Goal: Find specific page/section: Find specific page/section

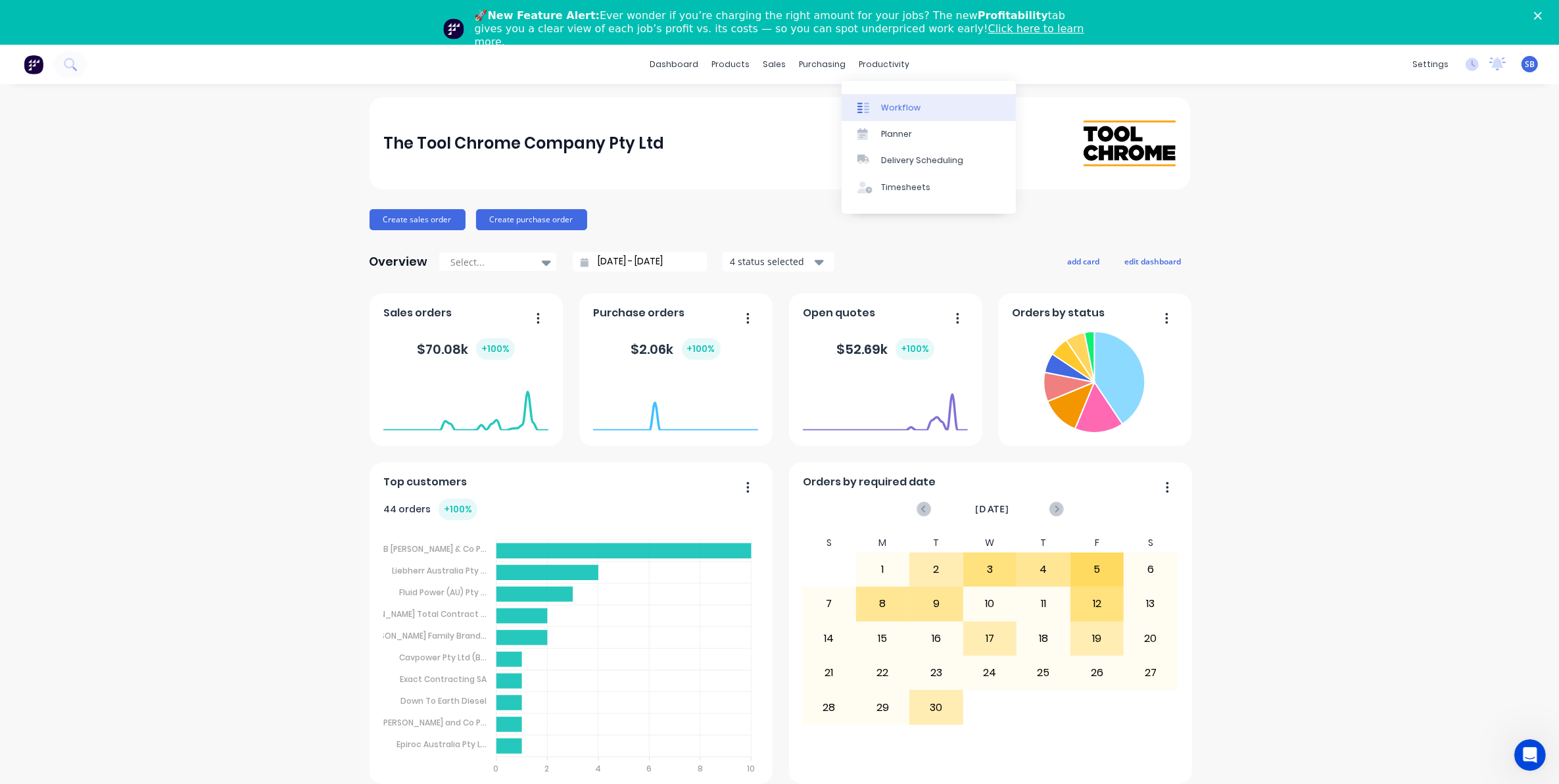
click at [909, 110] on div "Workflow" at bounding box center [901, 108] width 40 height 12
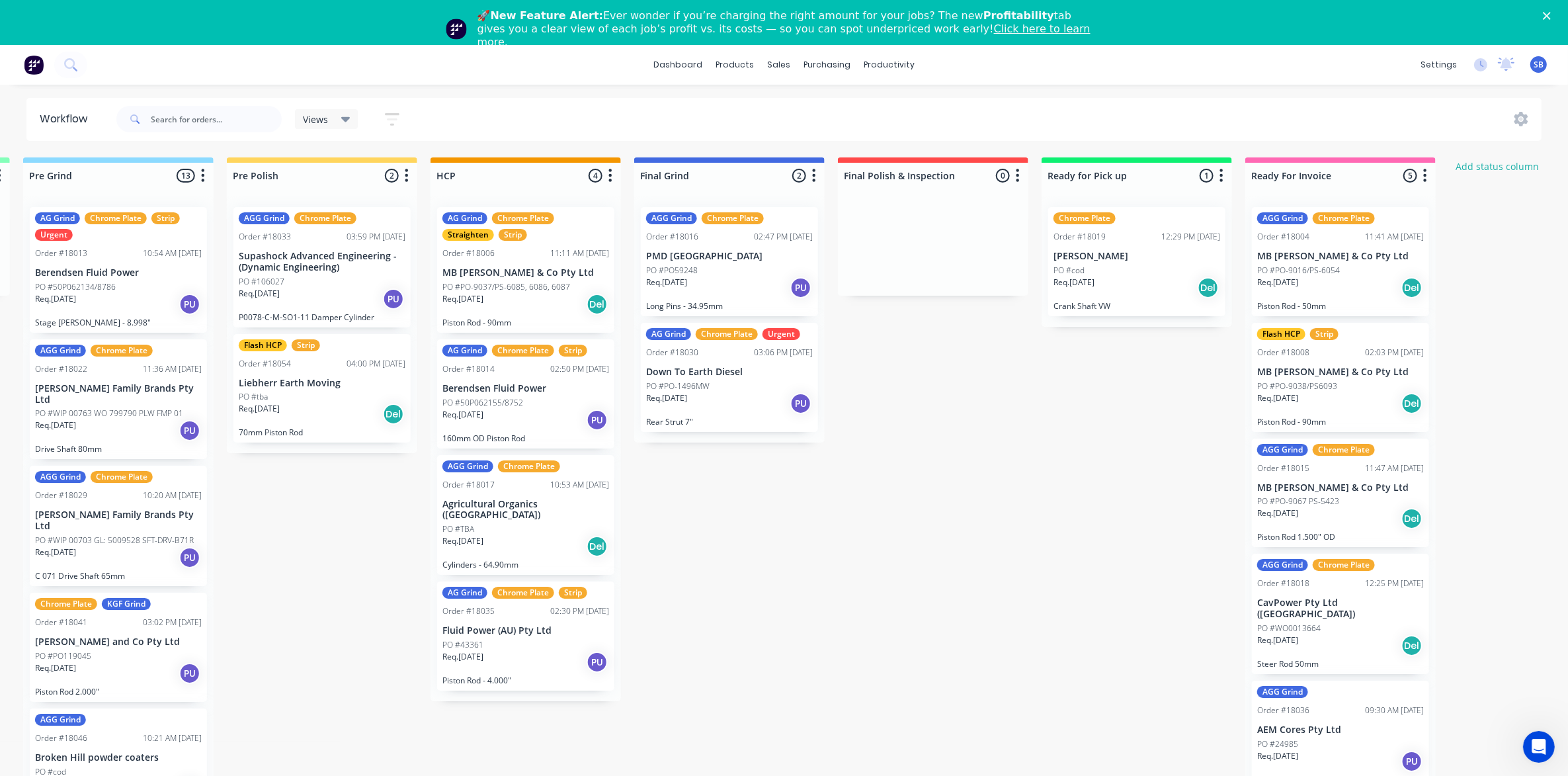
scroll to position [50, 1228]
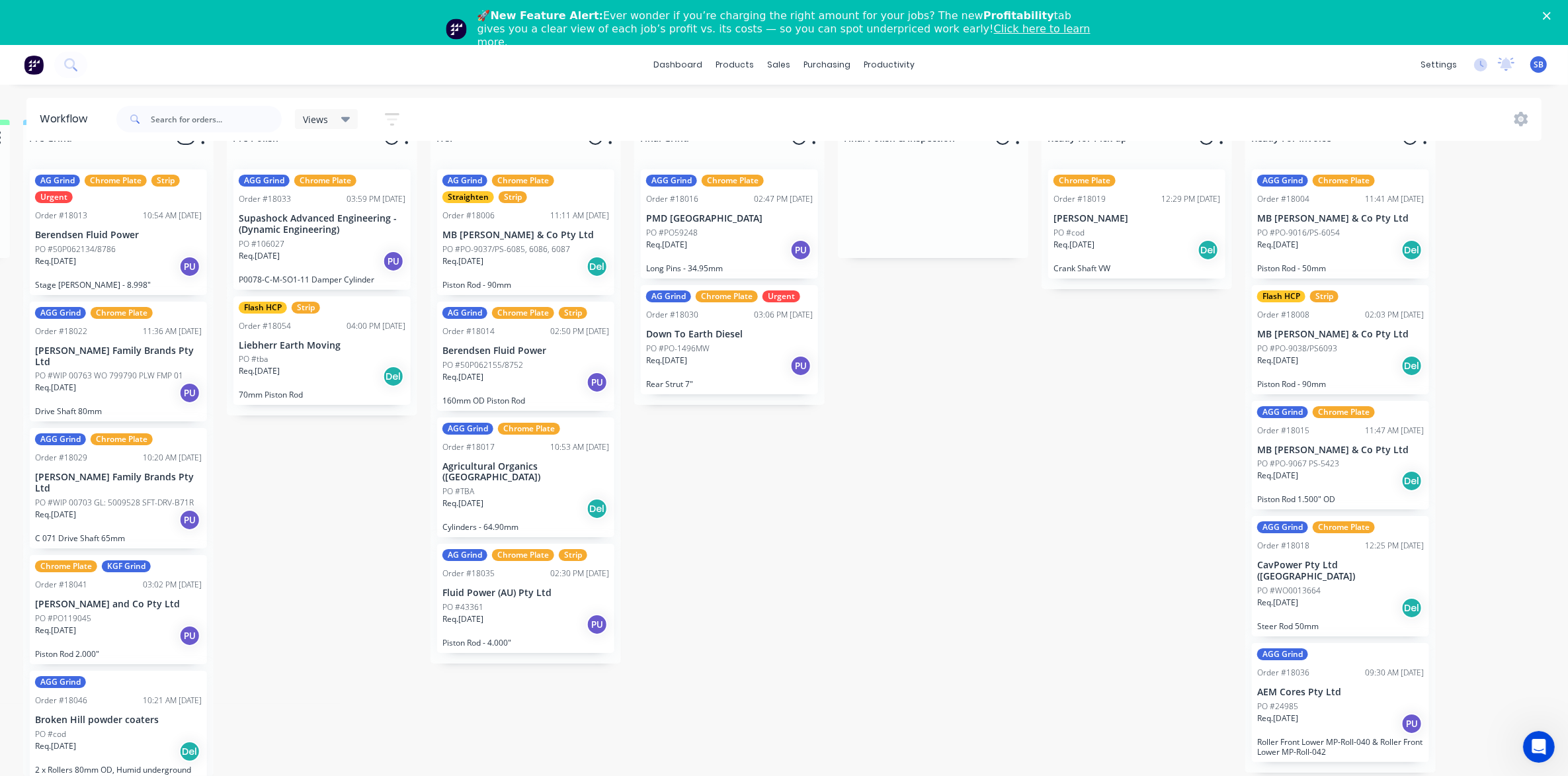
click at [1551, 14] on icon "Close" at bounding box center [1547, 16] width 8 height 8
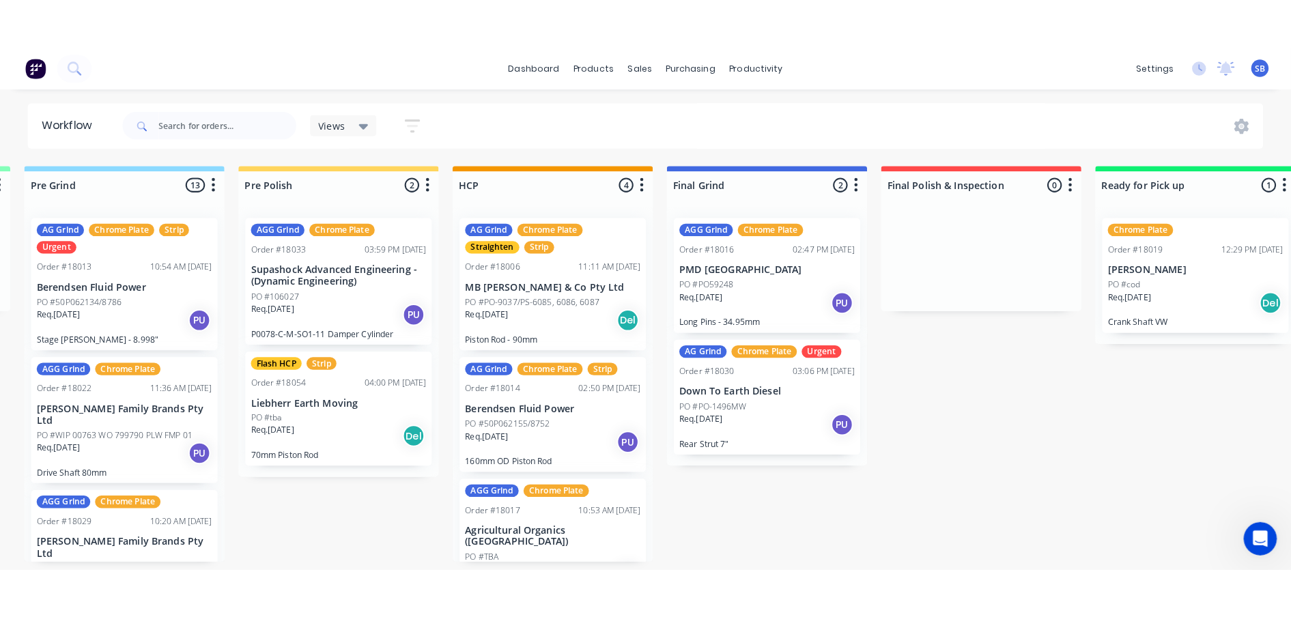
scroll to position [5, 1267]
